Goal: Information Seeking & Learning: Learn about a topic

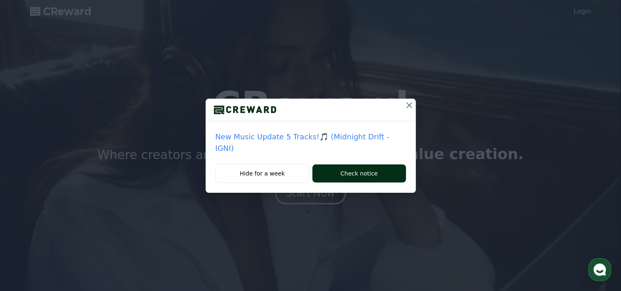
click at [336, 164] on button "Check notice" at bounding box center [359, 173] width 93 height 18
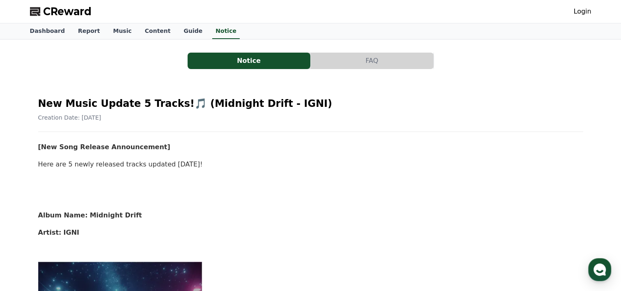
click at [379, 61] on button "FAQ" at bounding box center [372, 61] width 123 height 16
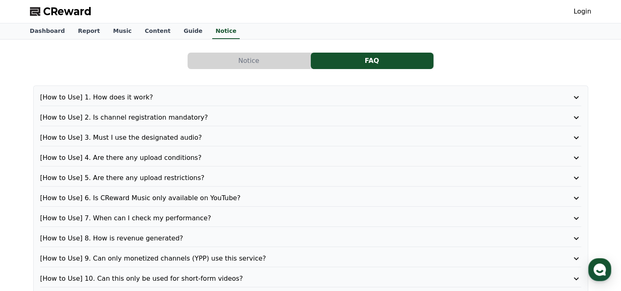
click at [259, 66] on button "Notice" at bounding box center [249, 61] width 123 height 16
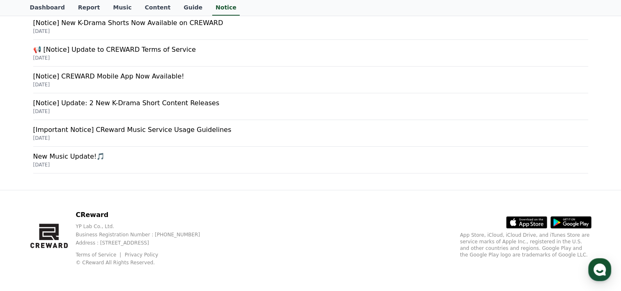
scroll to position [39, 0]
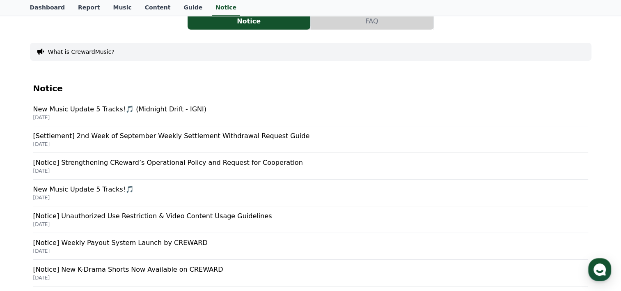
click at [142, 163] on p "[Notice] Strengthening CReward’s Operational Policy and Request for Cooperation" at bounding box center [310, 163] width 555 height 10
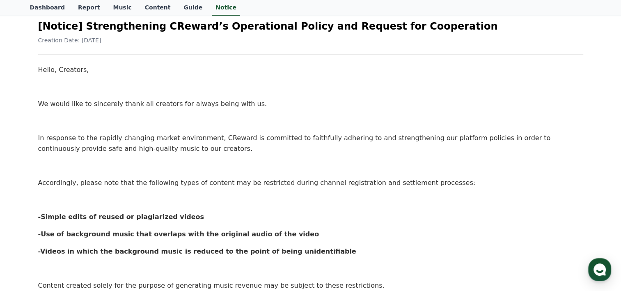
scroll to position [205, 0]
